Goal: Information Seeking & Learning: Learn about a topic

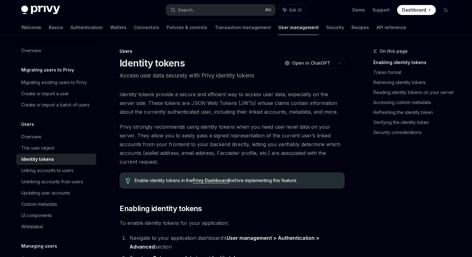
scroll to position [619, 0]
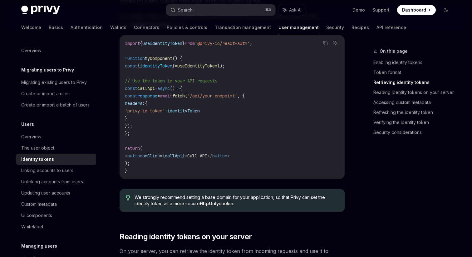
click at [292, 126] on code "import { useIdentityToken } from '@privy-io/react-auth' ; function MyComponent …" at bounding box center [232, 107] width 215 height 135
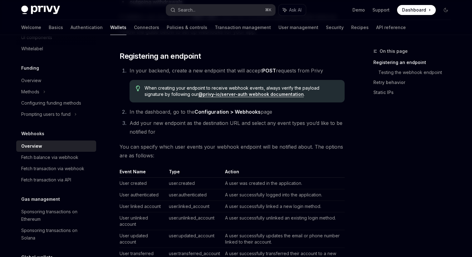
scroll to position [125, 0]
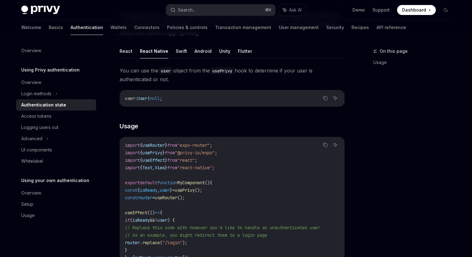
scroll to position [70, 0]
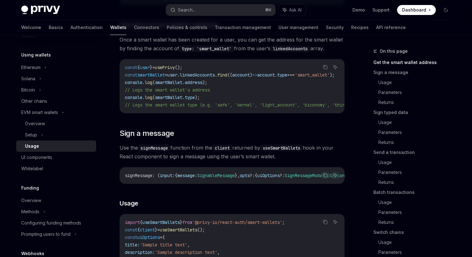
scroll to position [119, 0]
